Goal: Check status: Check status

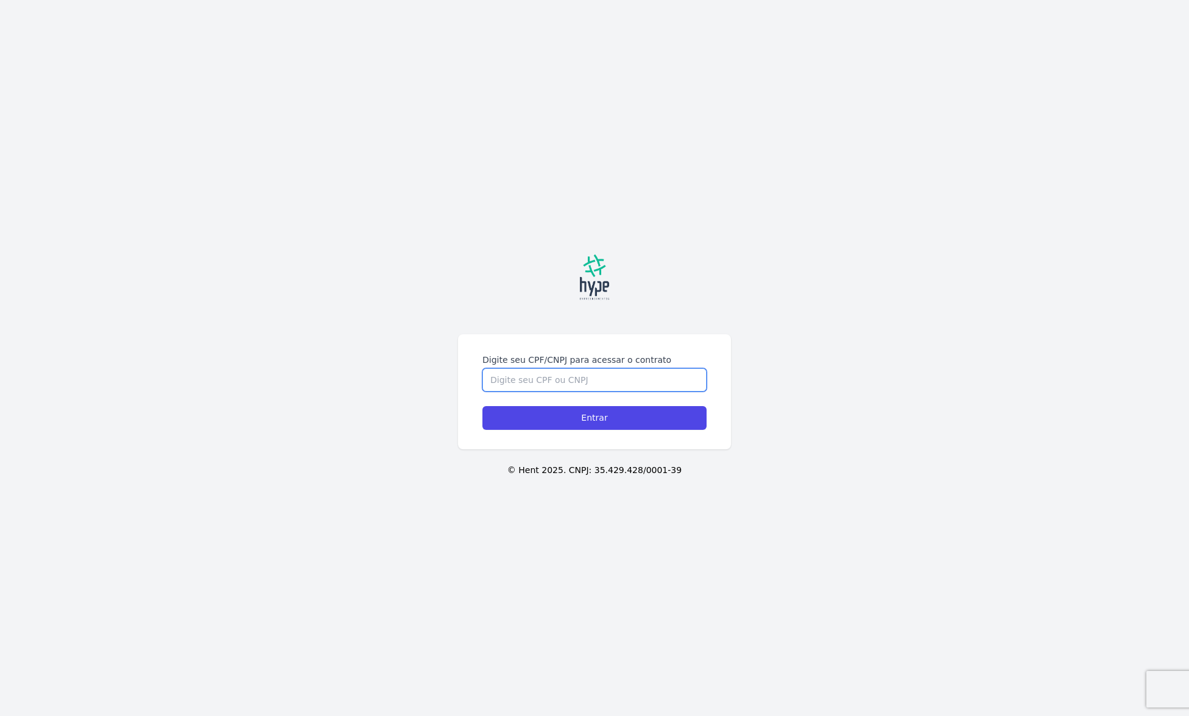
click at [616, 389] on input "Digite seu CPF/CNPJ para acessar o contrato" at bounding box center [594, 380] width 224 height 23
type input "09716363974"
click at [482, 406] on input "Entrar" at bounding box center [594, 418] width 224 height 24
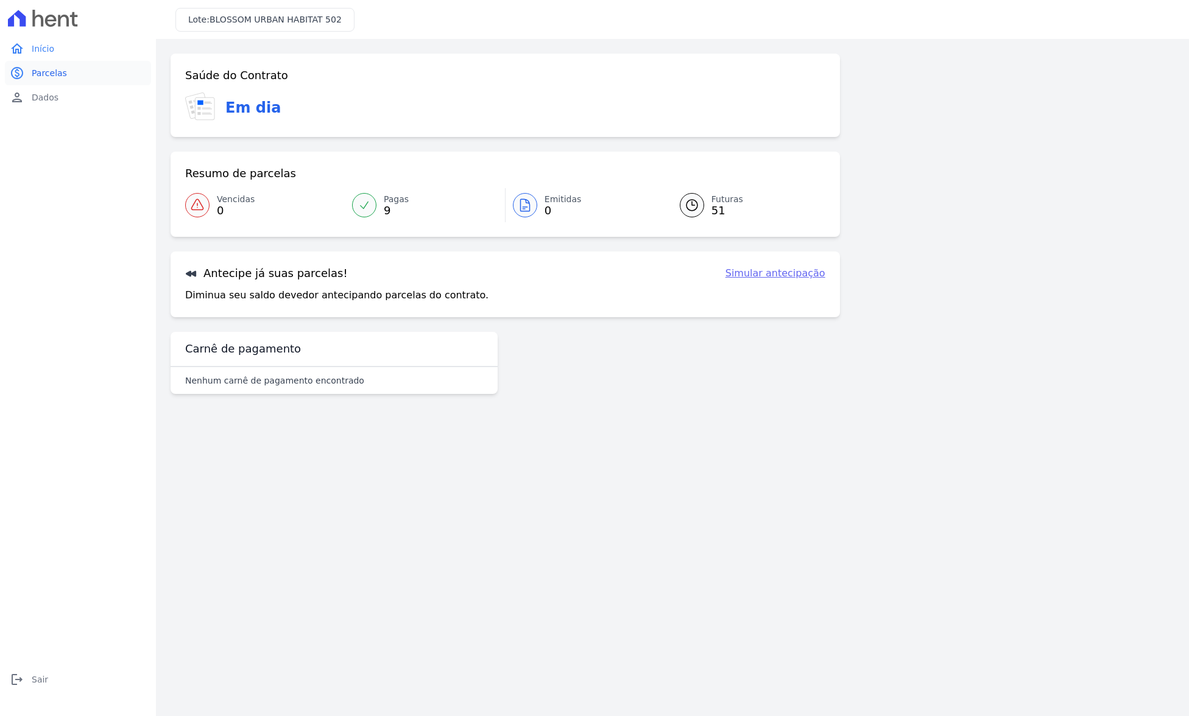
click at [60, 78] on span "Parcelas" at bounding box center [49, 73] width 35 height 12
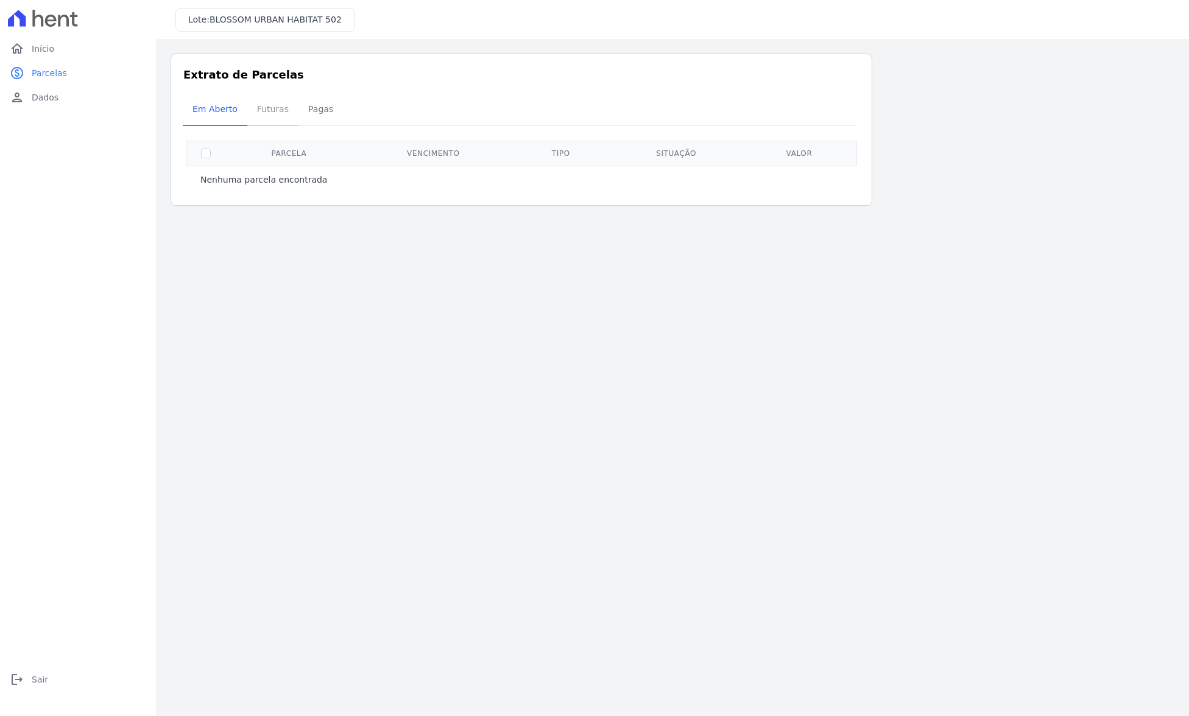
click at [280, 116] on span "Futuras" at bounding box center [273, 109] width 46 height 24
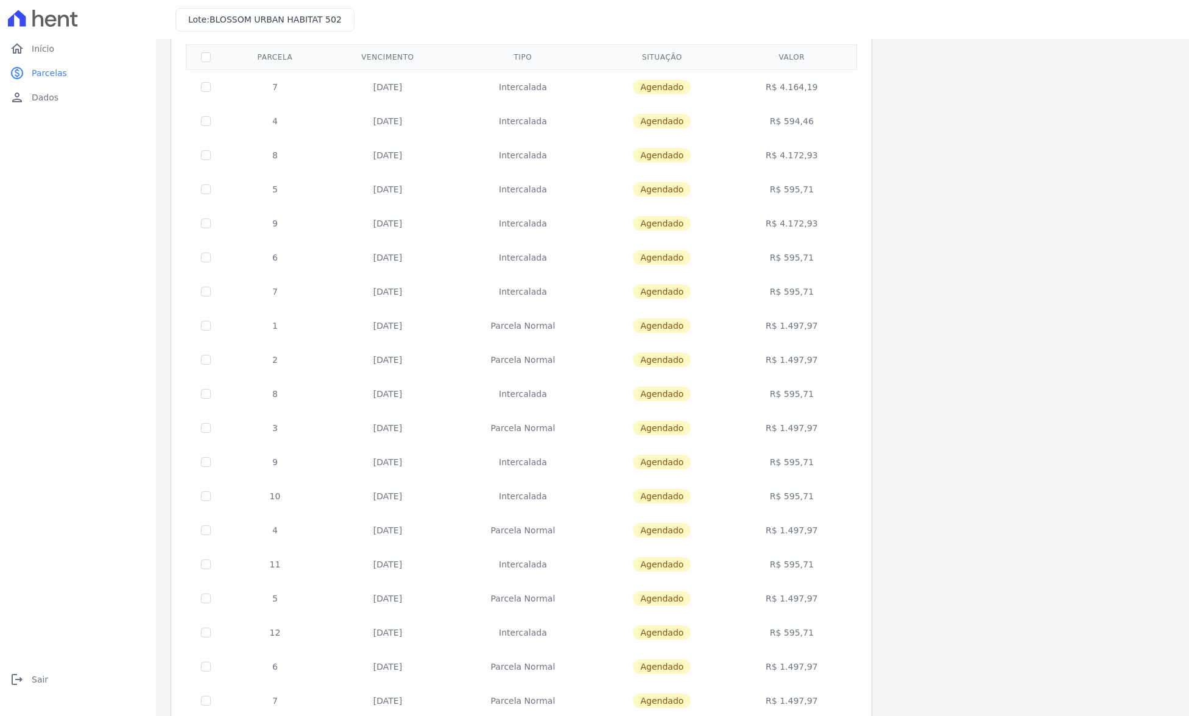
scroll to position [203, 0]
